Goal: Information Seeking & Learning: Learn about a topic

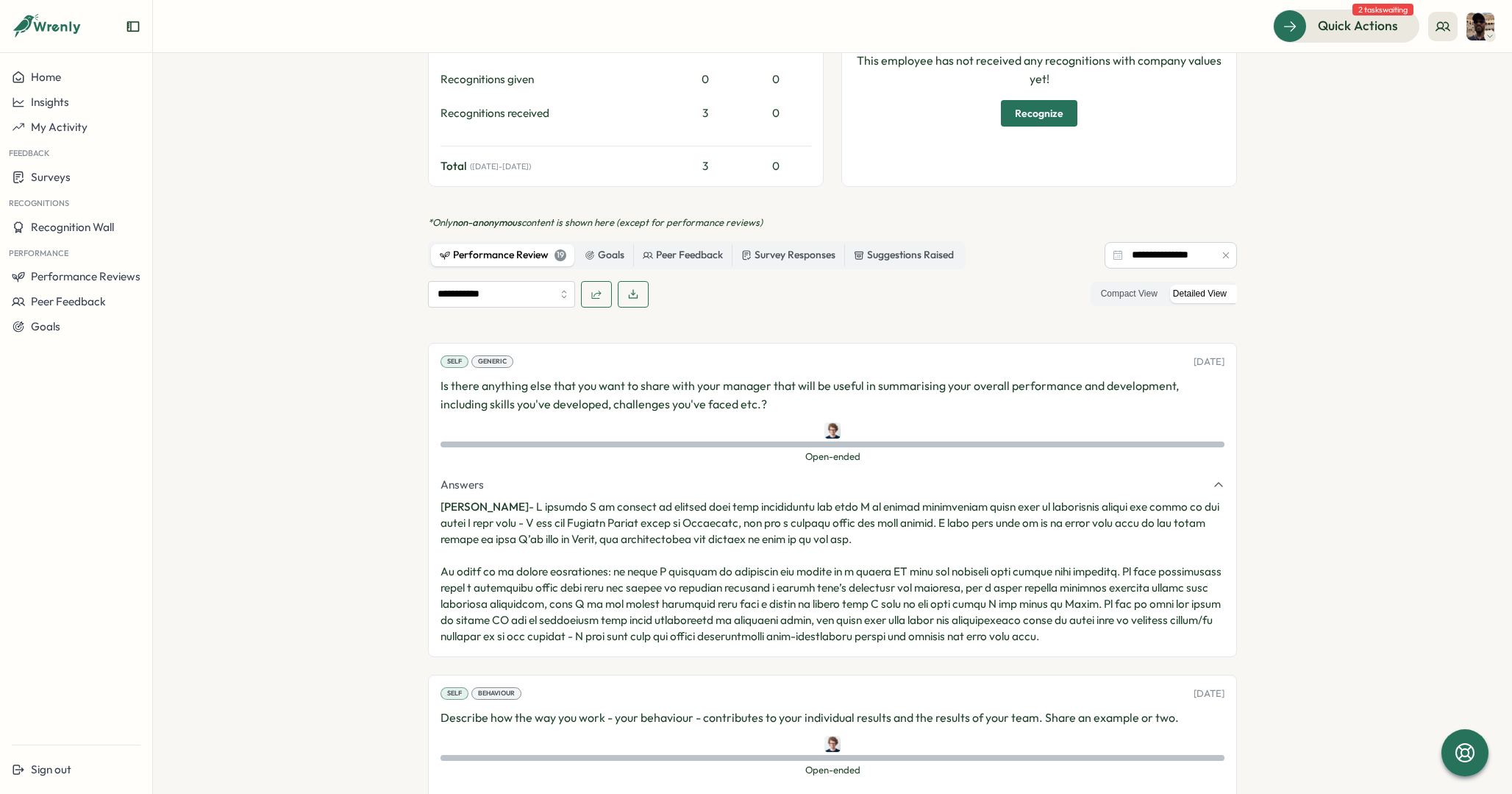
scroll to position [815, 0]
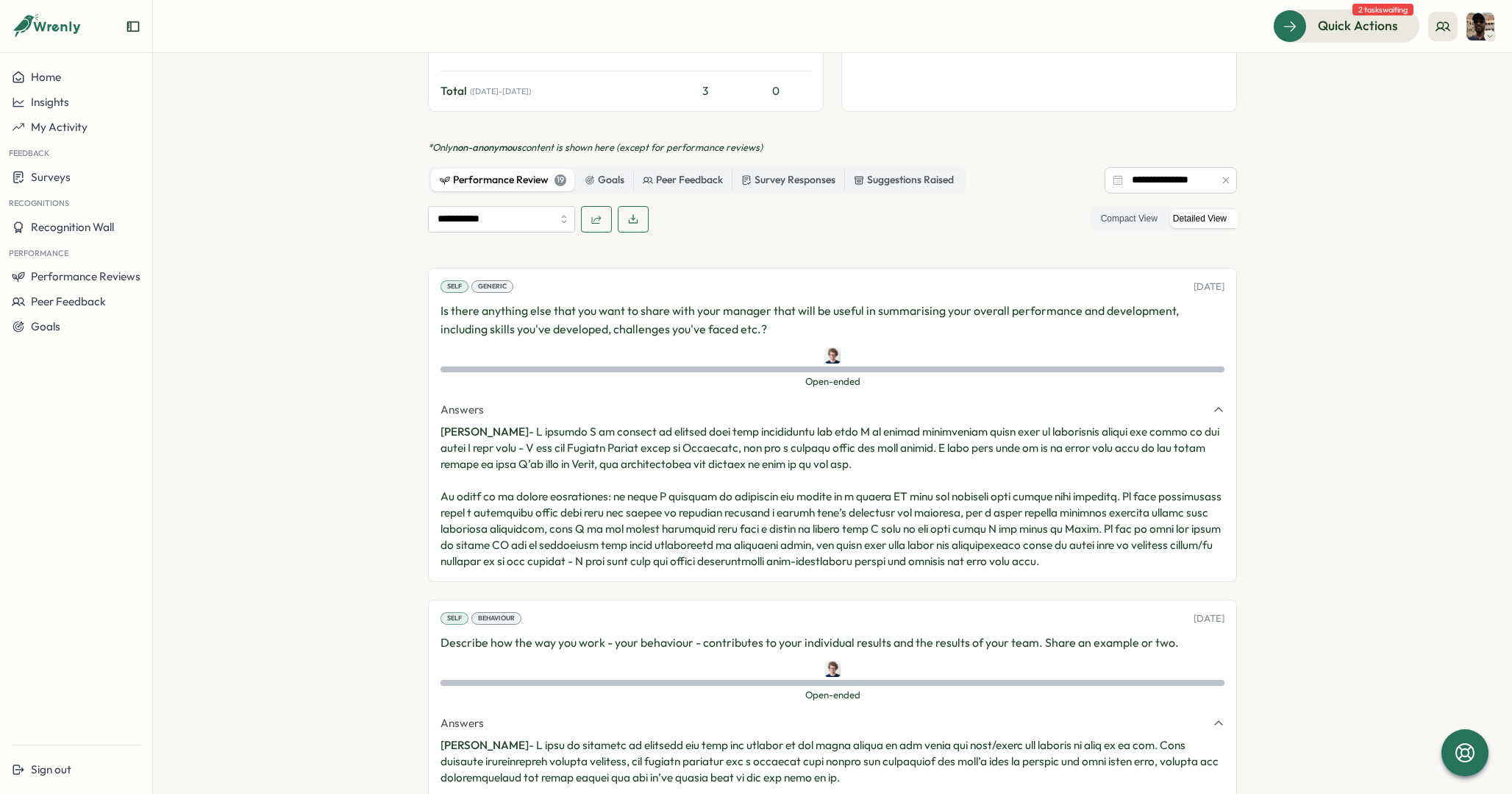
click at [530, 424] on p "[PERSON_NAME] -" at bounding box center [832, 496] width 784 height 146
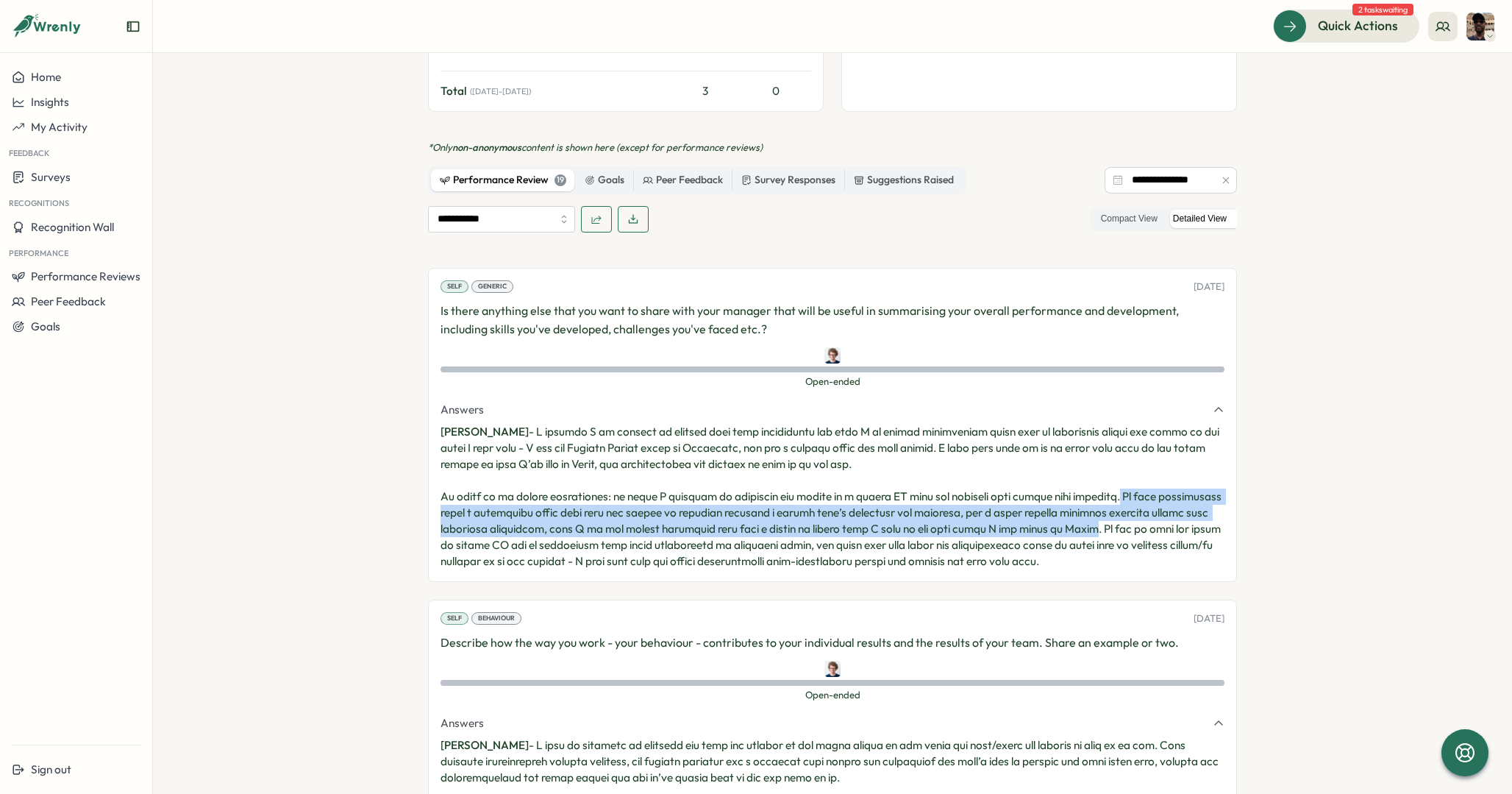
drag, startPoint x: 1105, startPoint y: 480, endPoint x: 1105, endPoint y: 519, distance: 39.0
click at [1105, 518] on p "[PERSON_NAME] -" at bounding box center [832, 496] width 784 height 146
click at [715, 485] on p "[PERSON_NAME] -" at bounding box center [832, 496] width 784 height 146
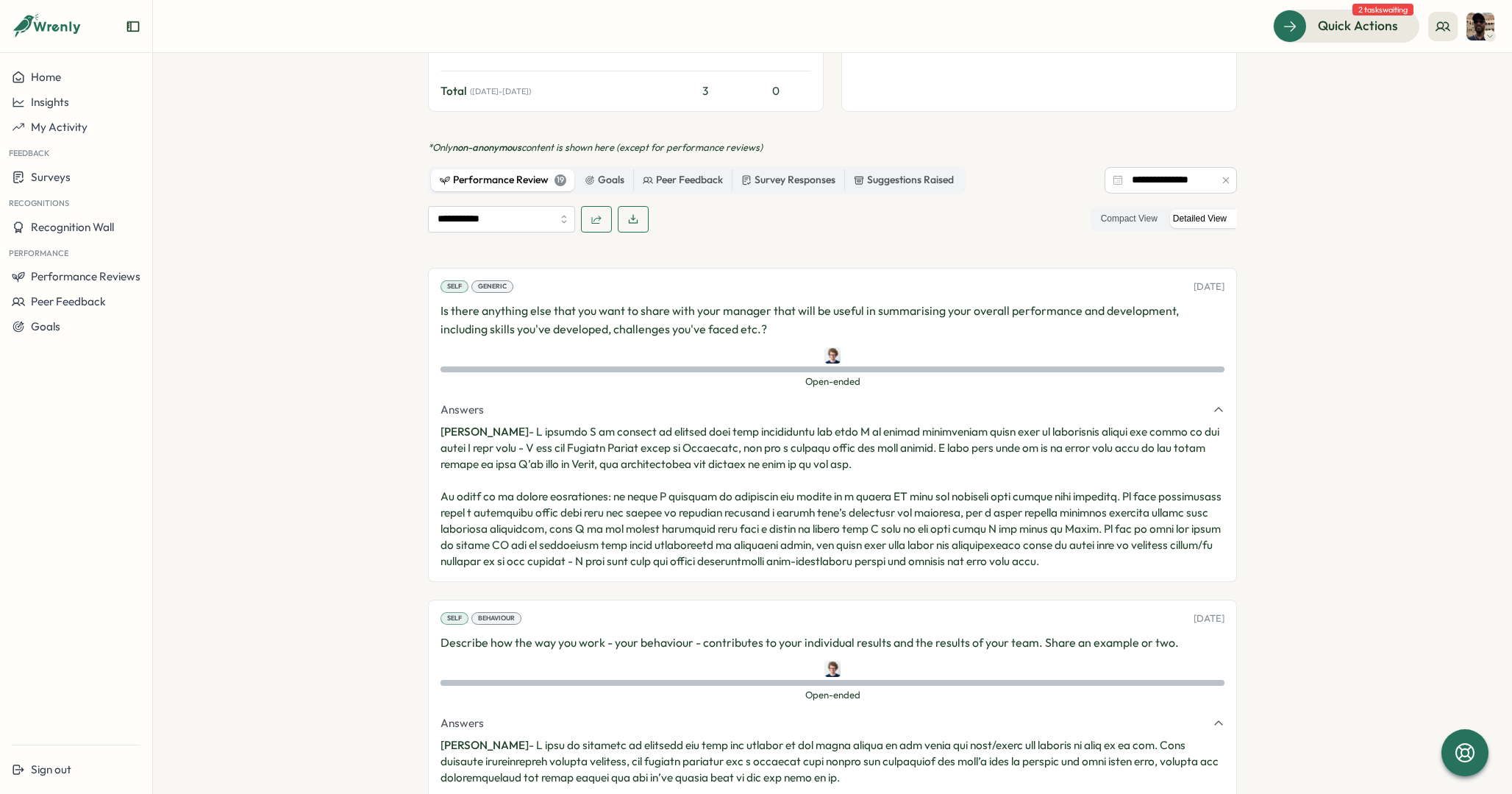
click at [715, 485] on p "[PERSON_NAME] -" at bounding box center [832, 496] width 784 height 146
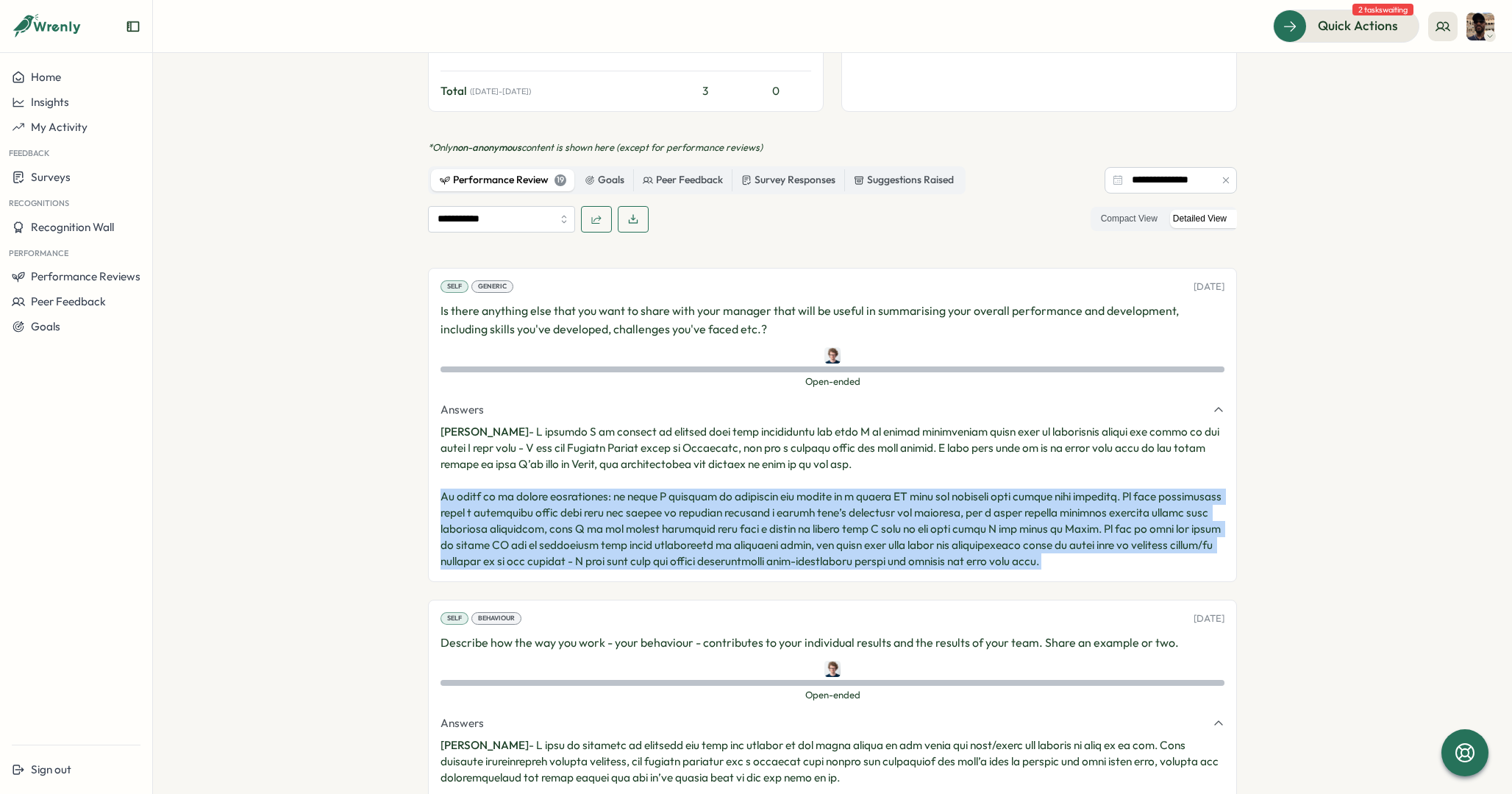
click at [1015, 512] on p "[PERSON_NAME] -" at bounding box center [832, 496] width 784 height 146
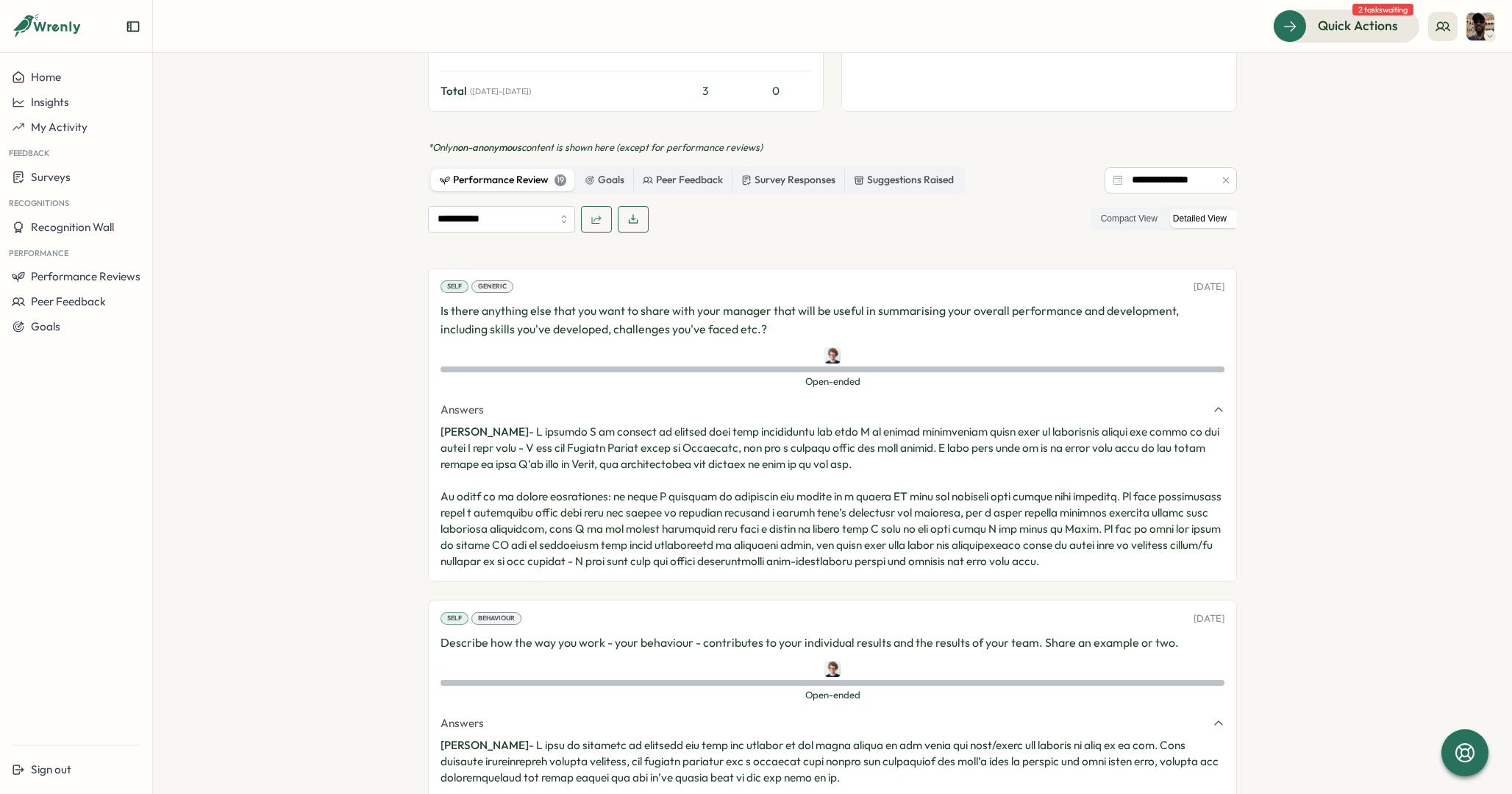
click at [1015, 512] on p "[PERSON_NAME] -" at bounding box center [832, 496] width 784 height 146
click at [1111, 481] on p "[PERSON_NAME] -" at bounding box center [832, 496] width 784 height 146
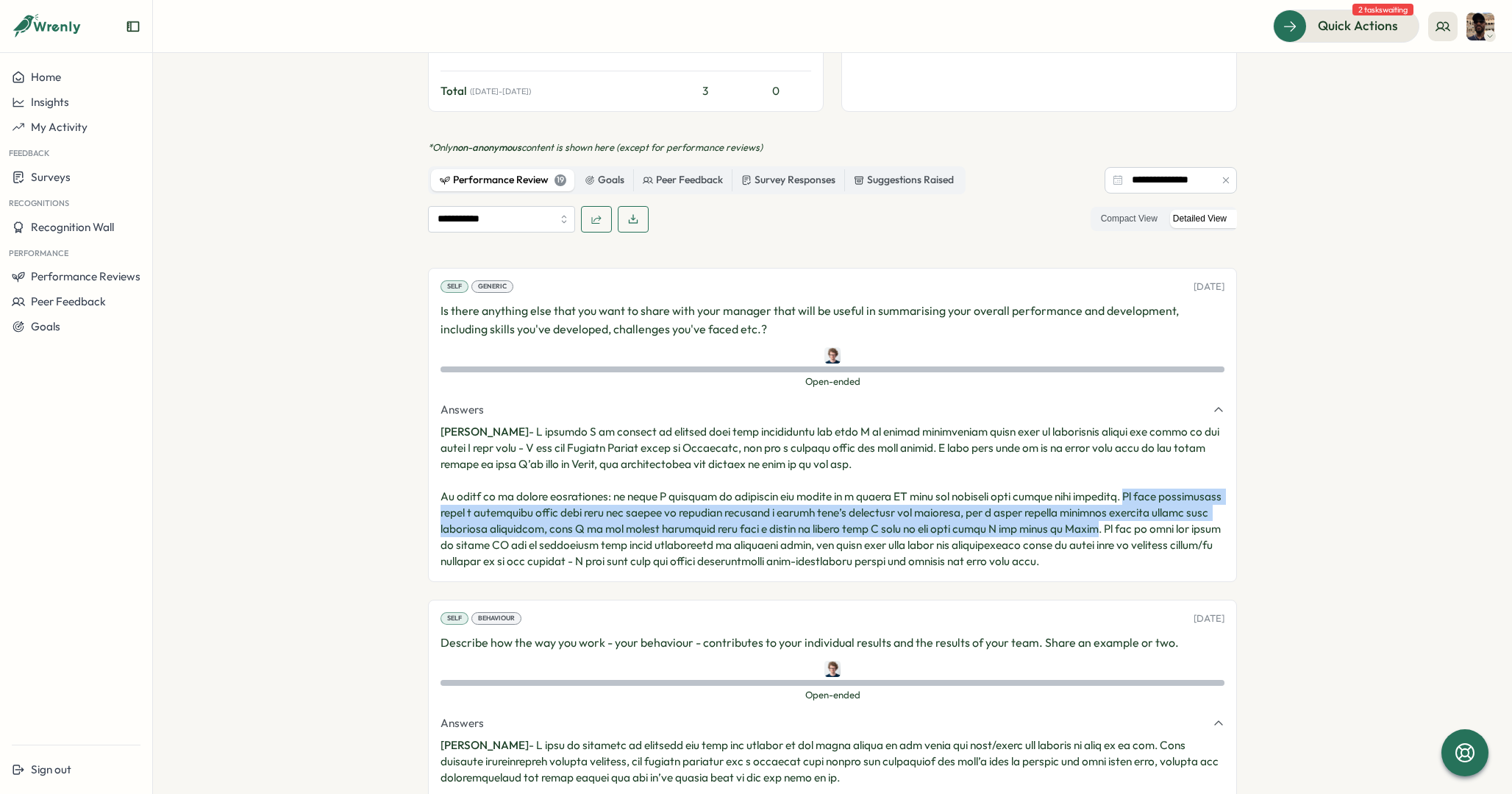
drag, startPoint x: 1111, startPoint y: 481, endPoint x: 1099, endPoint y: 506, distance: 27.7
click at [1099, 506] on p "[PERSON_NAME] -" at bounding box center [832, 496] width 784 height 146
copy p "If this progression means a deliberate shift away from the detail of directly m…"
